Goal: Task Accomplishment & Management: Manage account settings

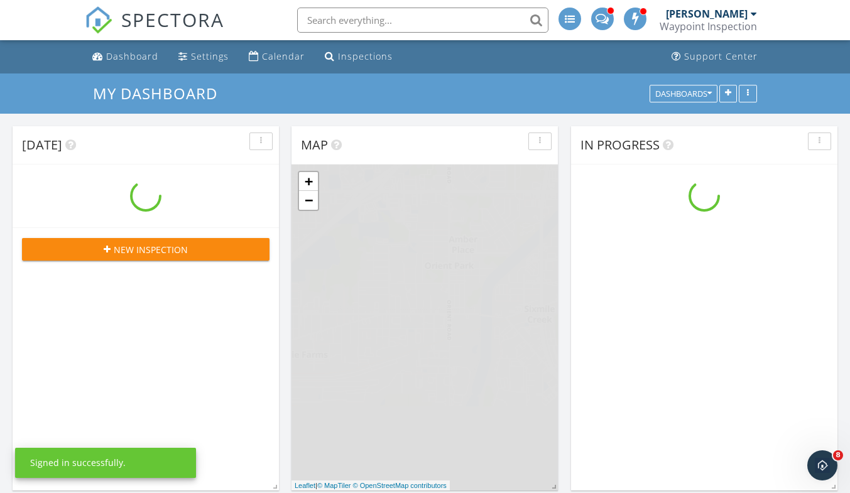
scroll to position [1163, 869]
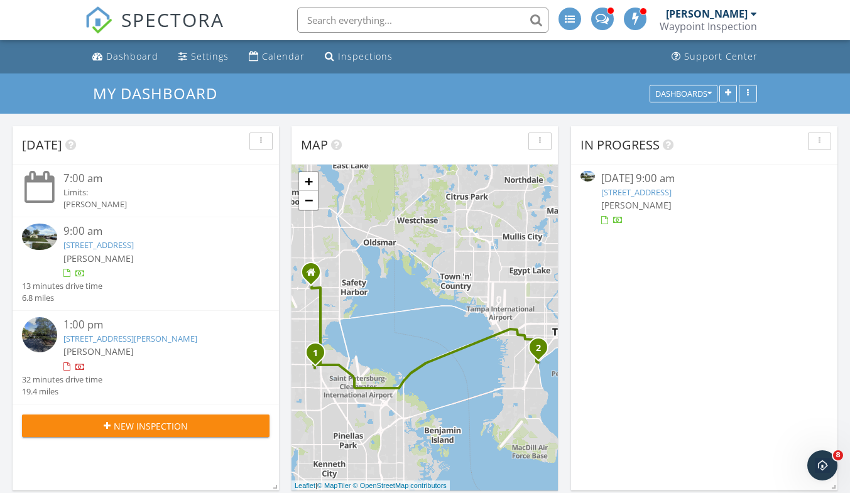
click at [131, 251] on link "15538 Darien Way, Clearwater, FL 33764" at bounding box center [98, 244] width 70 height 11
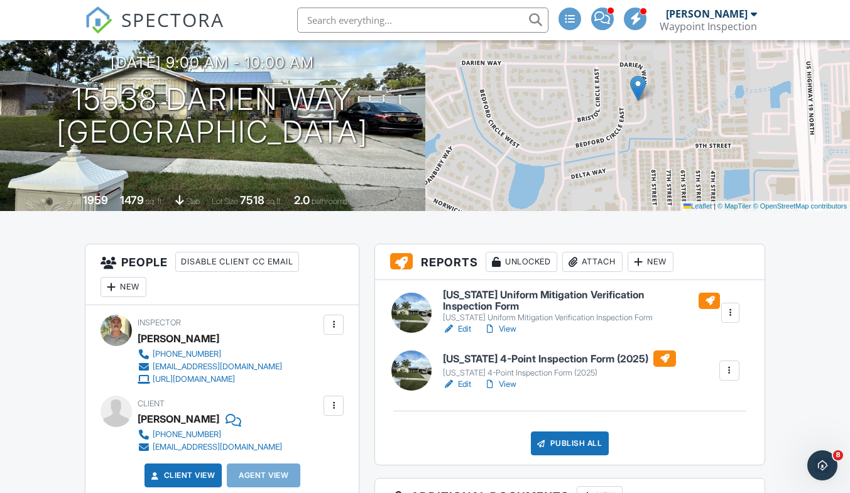
scroll to position [251, 0]
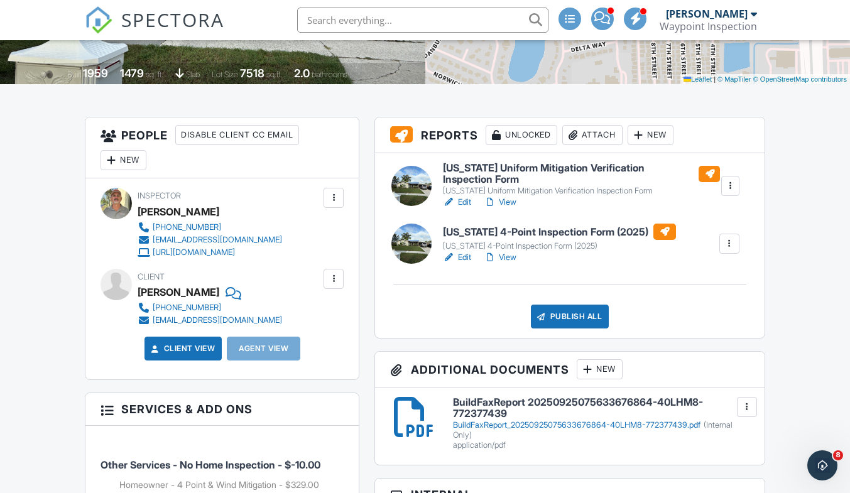
click at [511, 200] on link "View" at bounding box center [500, 202] width 33 height 13
click at [506, 201] on link "View" at bounding box center [500, 202] width 33 height 13
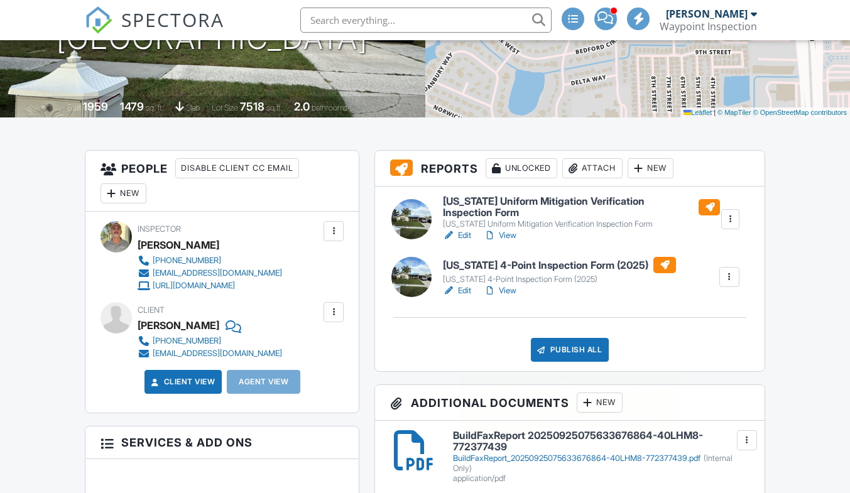
click at [570, 350] on div "Publish All" at bounding box center [570, 350] width 79 height 24
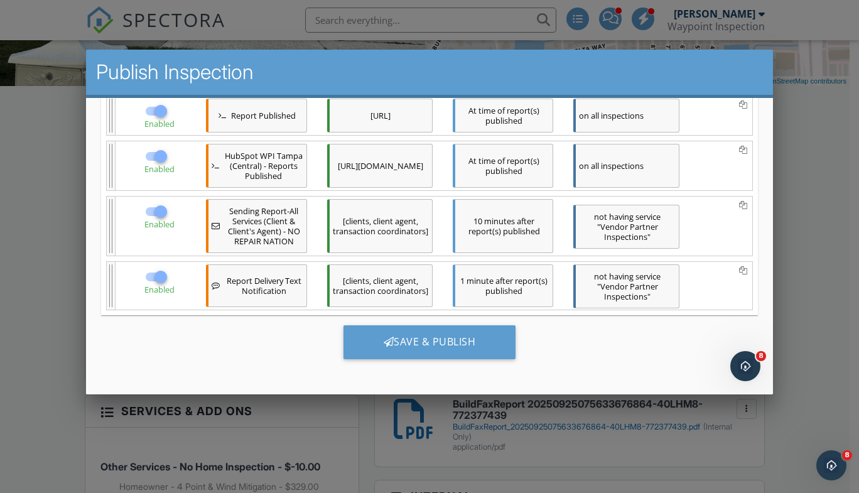
click at [435, 342] on div "Save & Publish" at bounding box center [429, 342] width 173 height 34
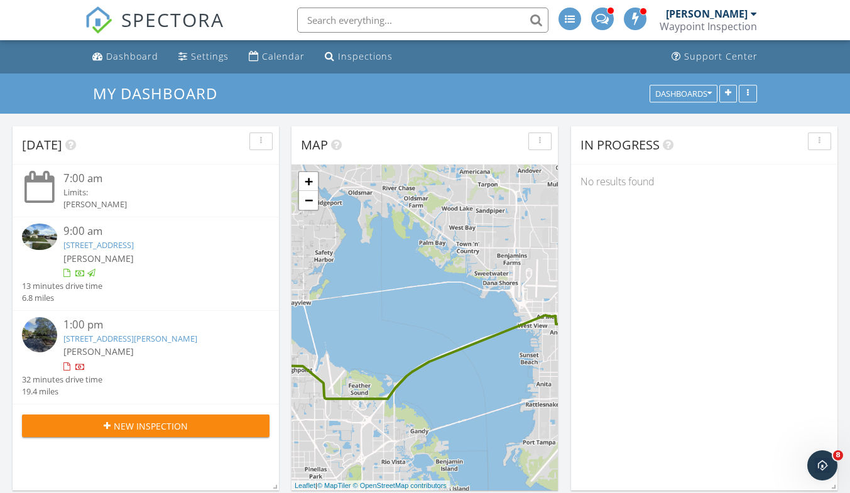
click at [345, 22] on input "text" at bounding box center [422, 20] width 251 height 25
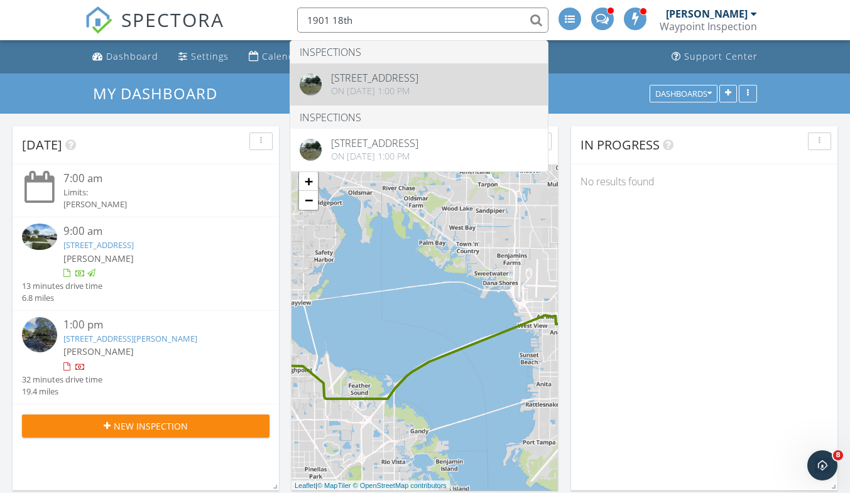
type input "1901 18th"
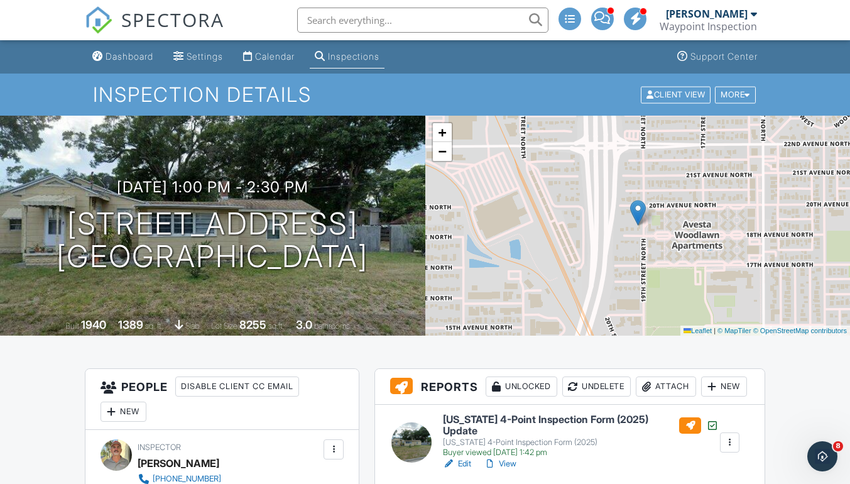
click at [335, 21] on input "text" at bounding box center [422, 20] width 251 height 25
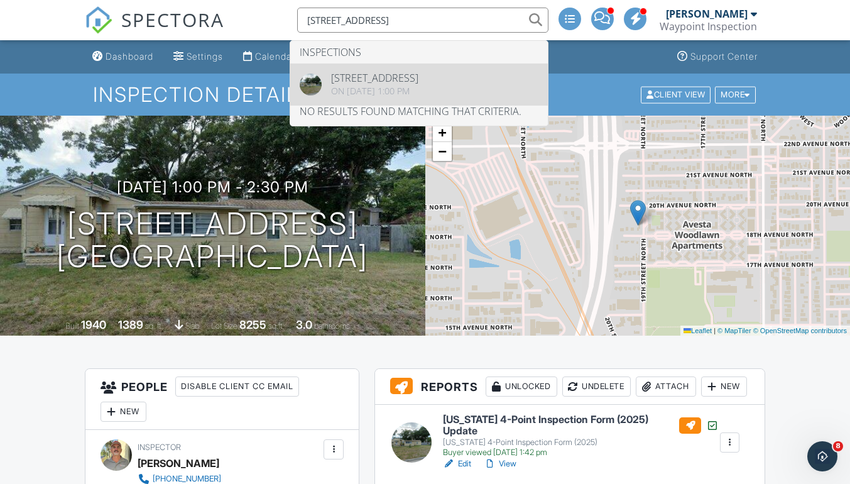
type input "[STREET_ADDRESS]"
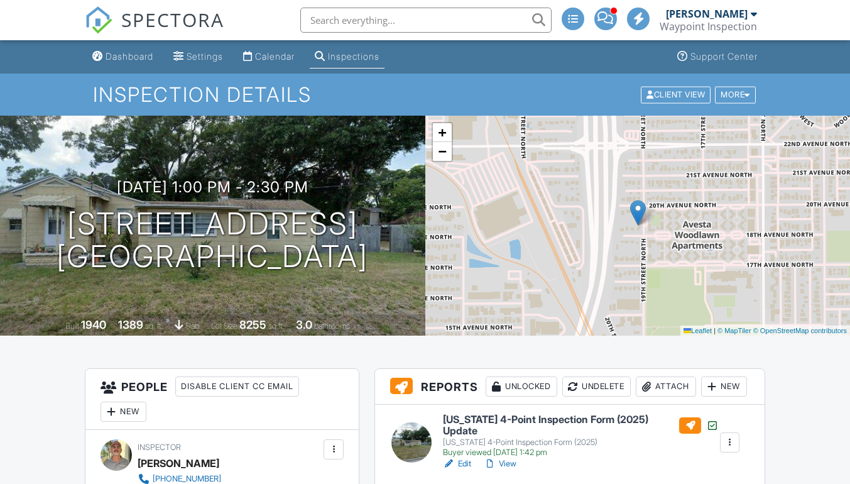
click at [509, 457] on link "View" at bounding box center [500, 463] width 33 height 13
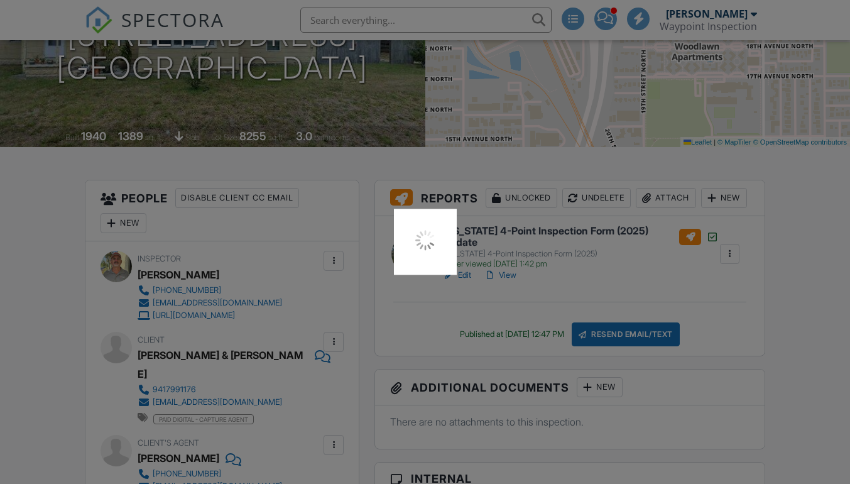
scroll to position [188, 0]
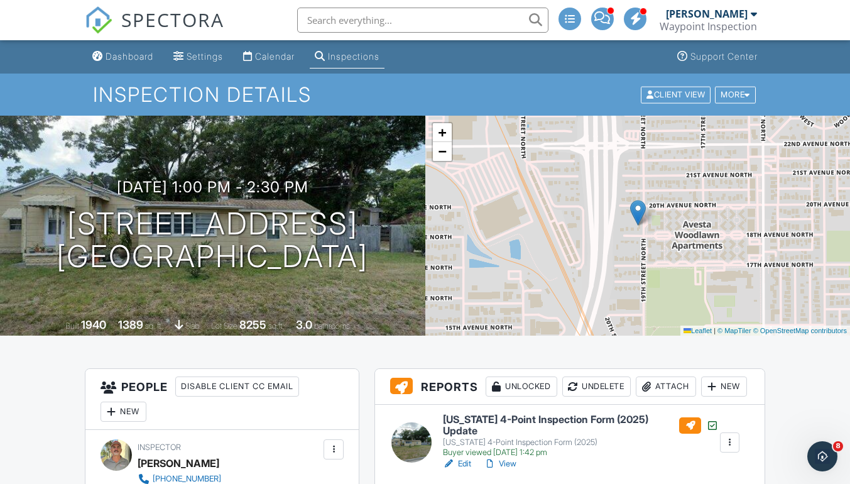
click at [119, 53] on div "Dashboard" at bounding box center [130, 56] width 48 height 11
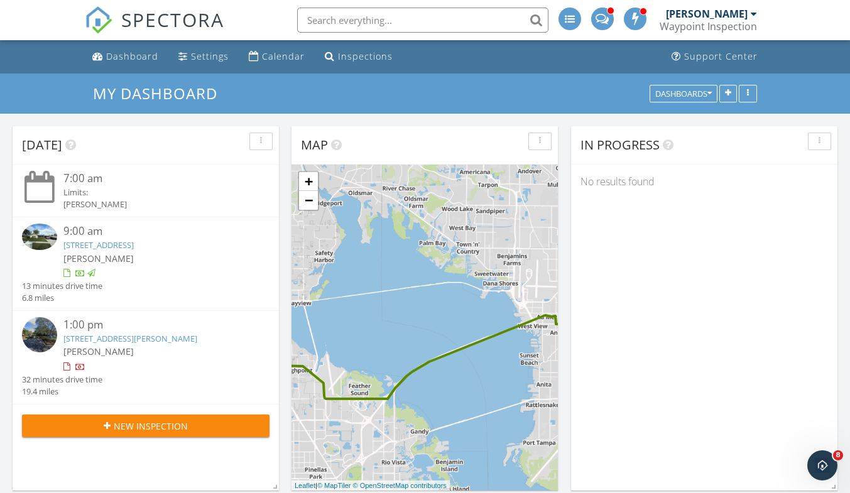
click at [135, 339] on link "2912 W Santiago St 903, Tampa, FL 33629" at bounding box center [130, 338] width 134 height 11
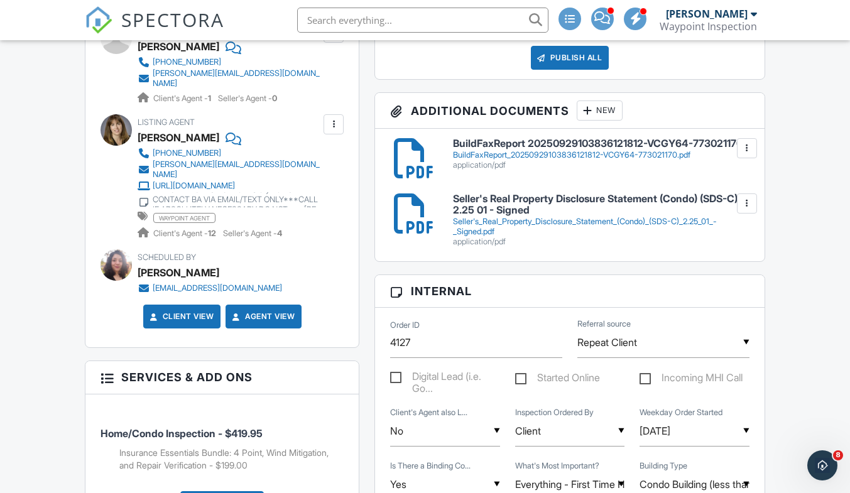
scroll to position [377, 0]
